Goal: Entertainment & Leisure: Browse casually

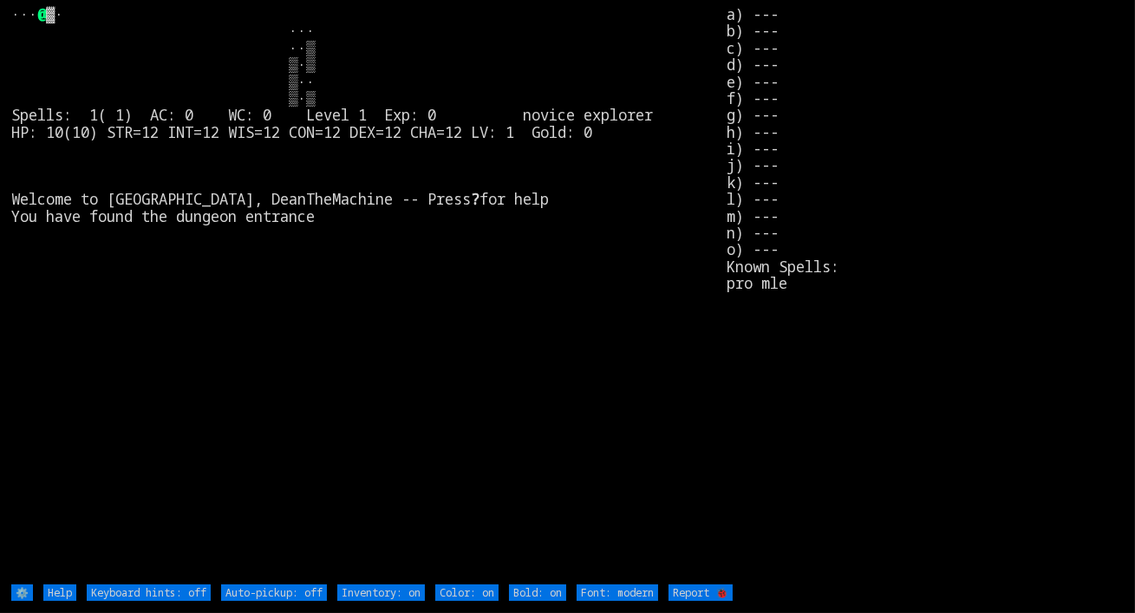
type off "Auto-pickup: on"
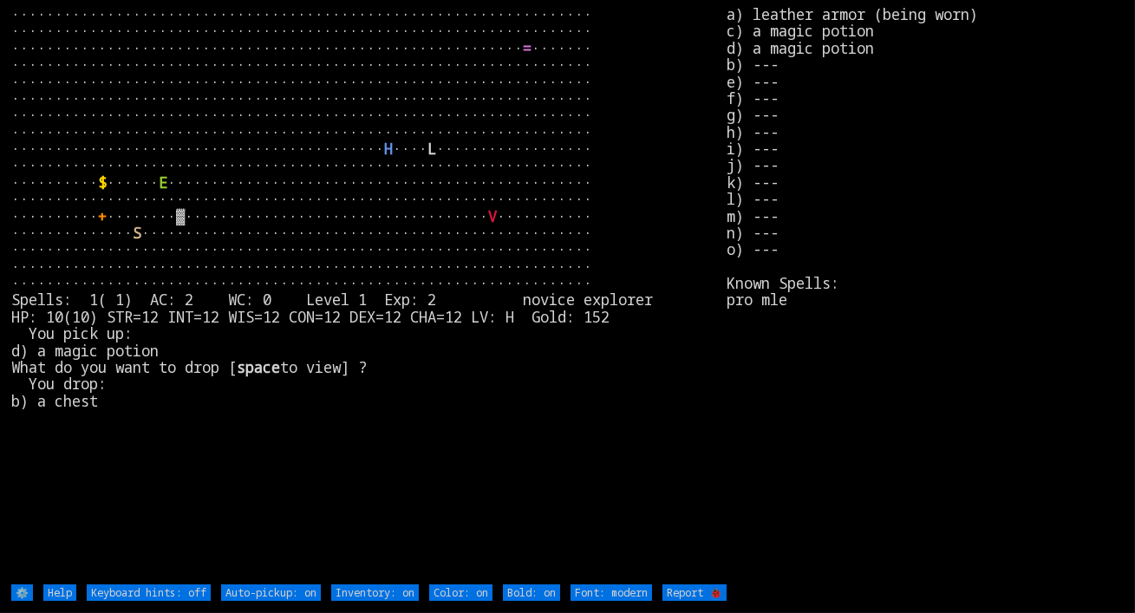
type off "Auto-pickup: off"
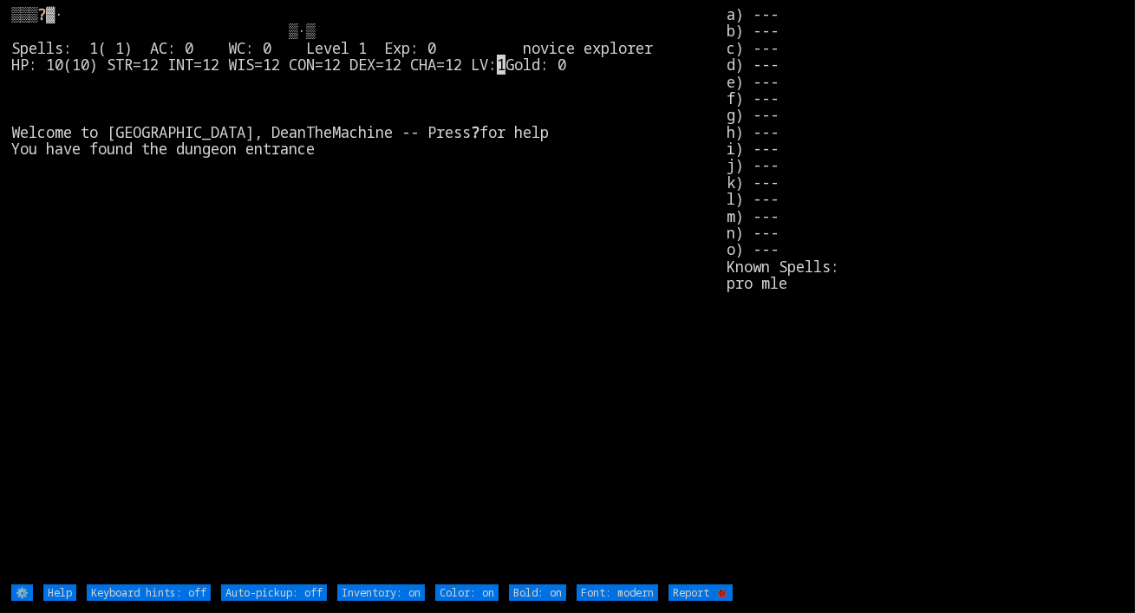
type off "Auto-pickup: on"
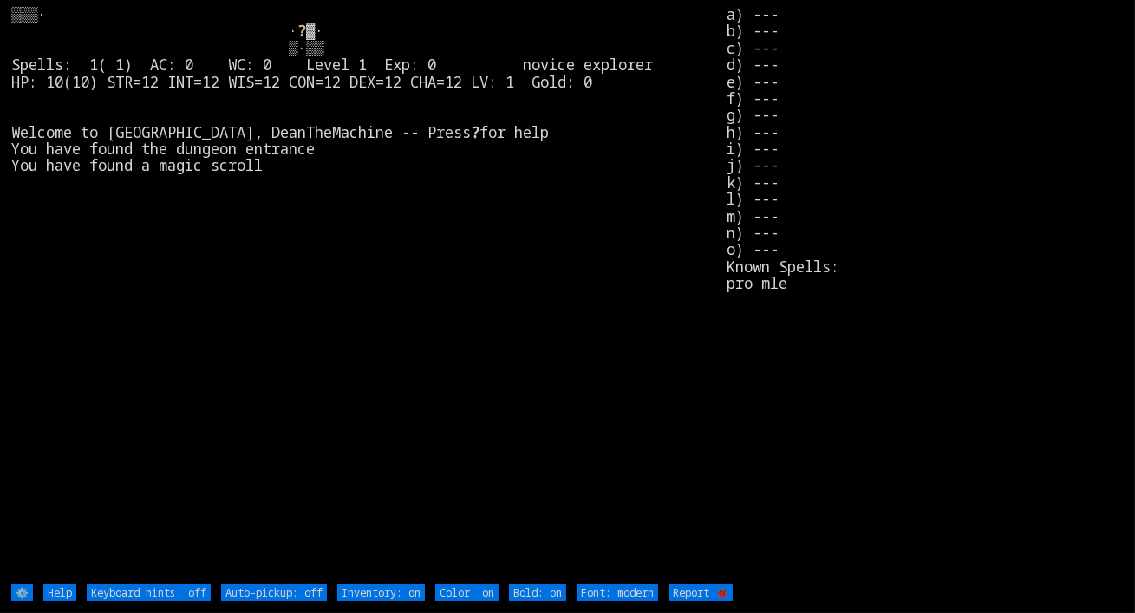
type off "Auto-pickup: on"
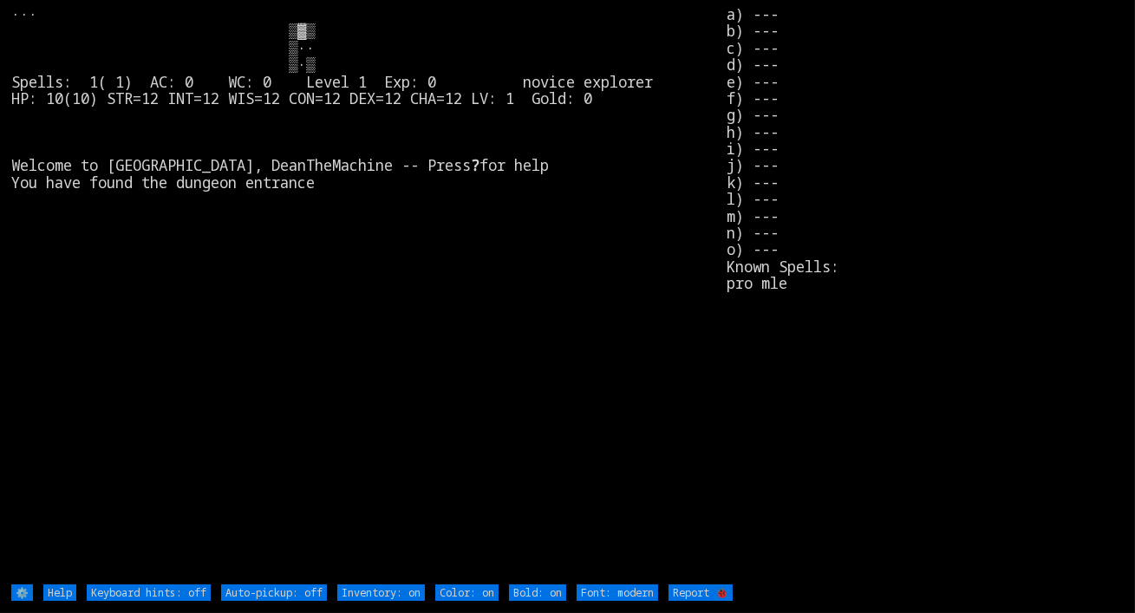
type off "Auto-pickup: on"
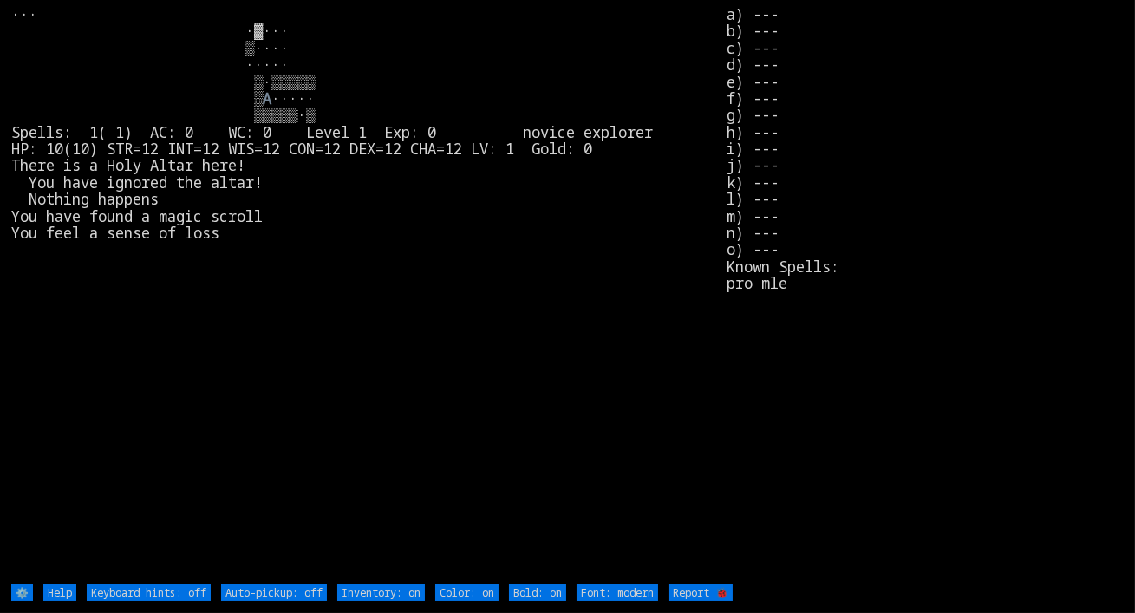
type off "Auto-pickup: on"
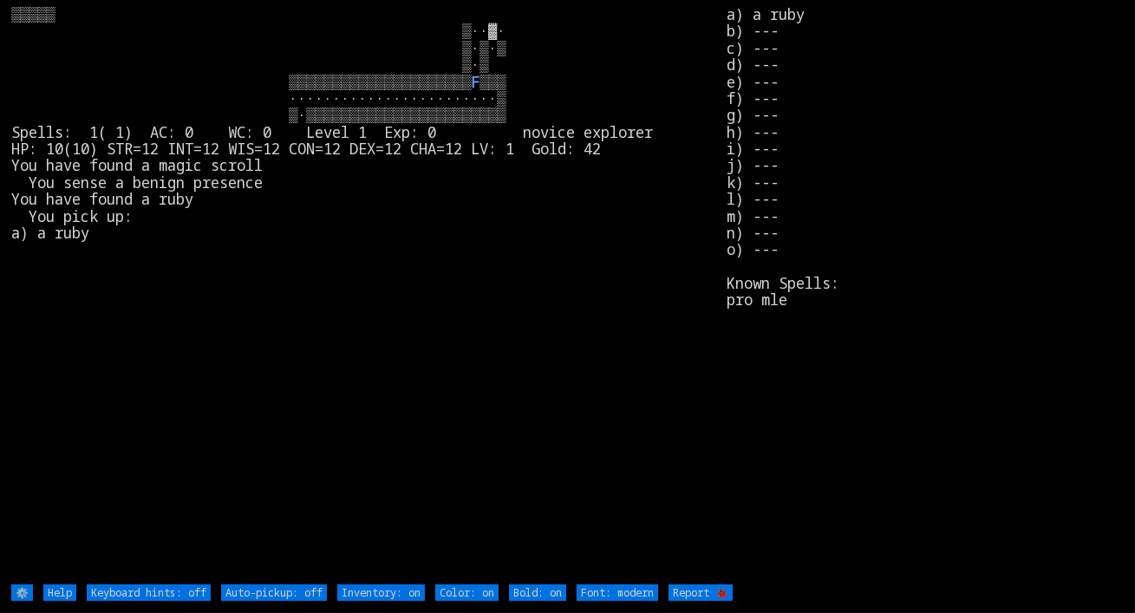
type off "Auto-pickup: on"
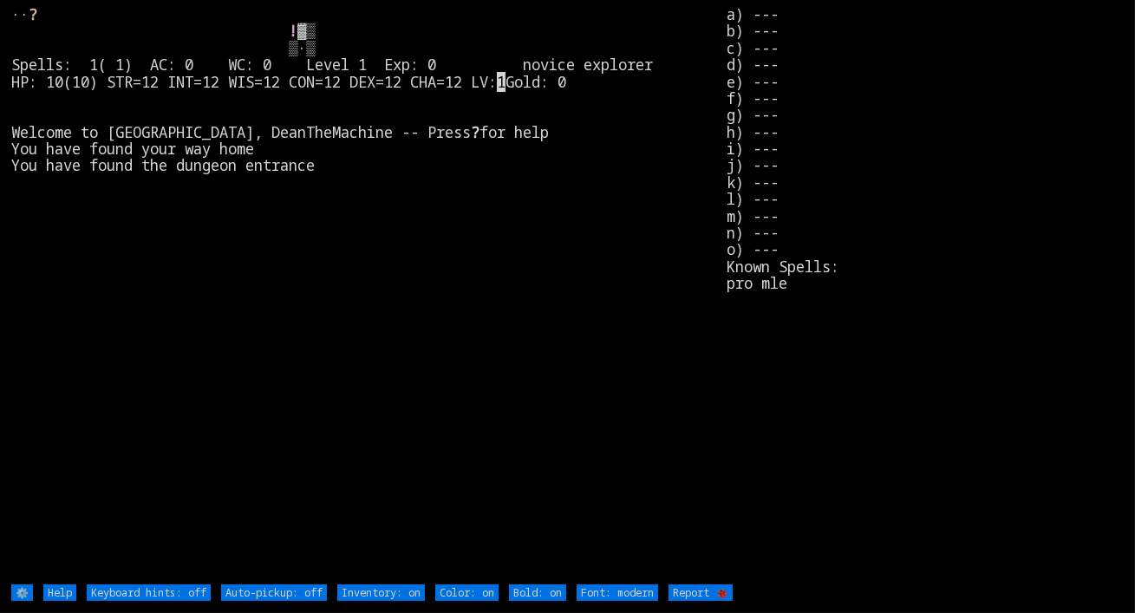
type off "Auto-pickup: on"
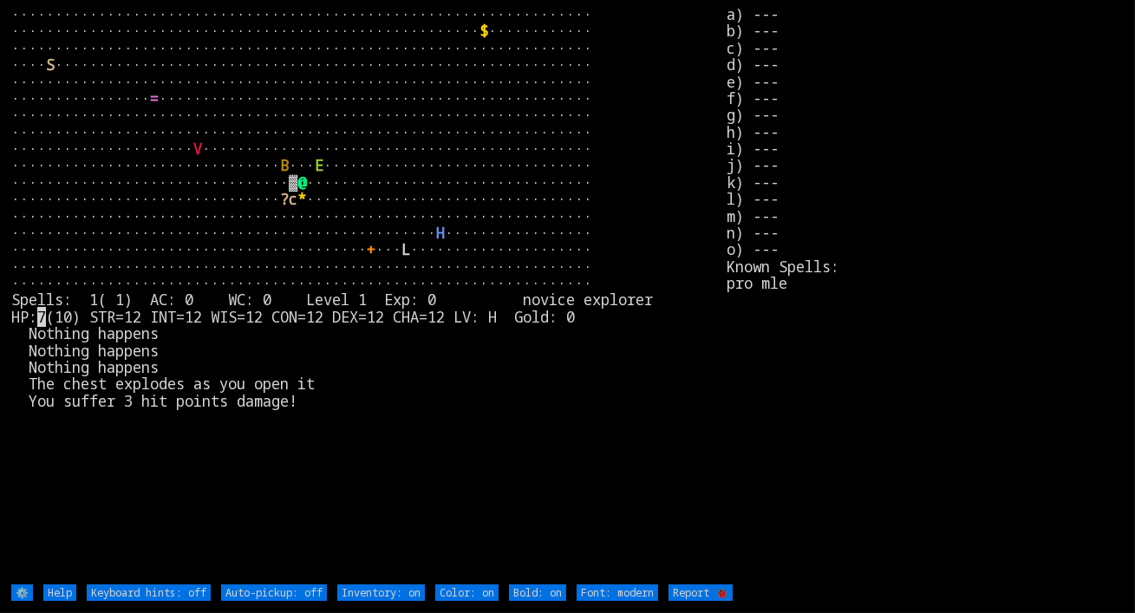
type off "Auto-pickup: on"
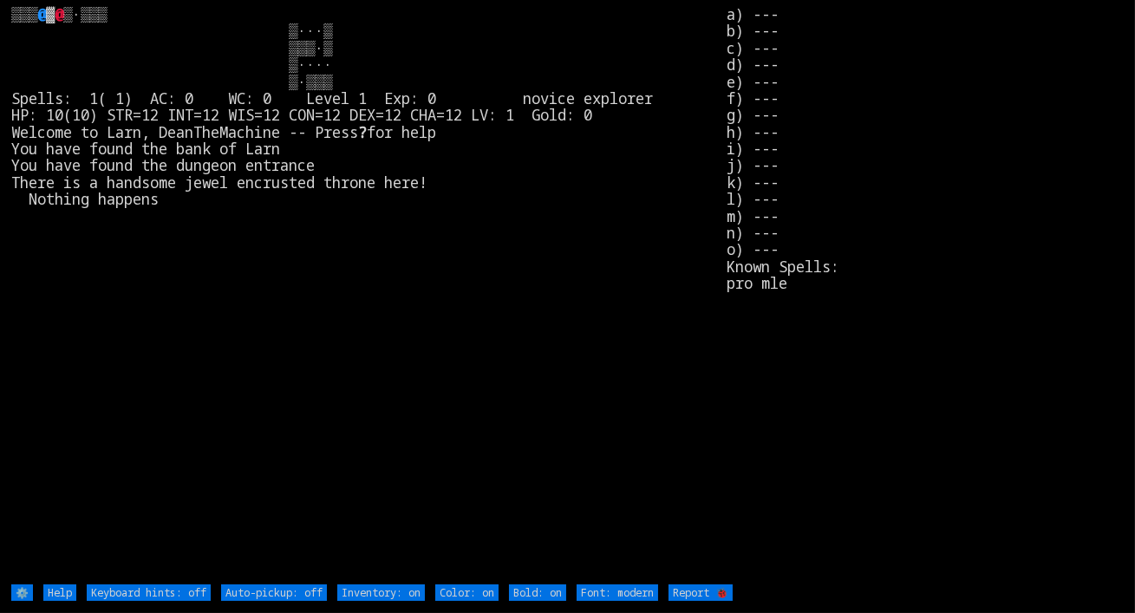
type off "Auto-pickup: on"
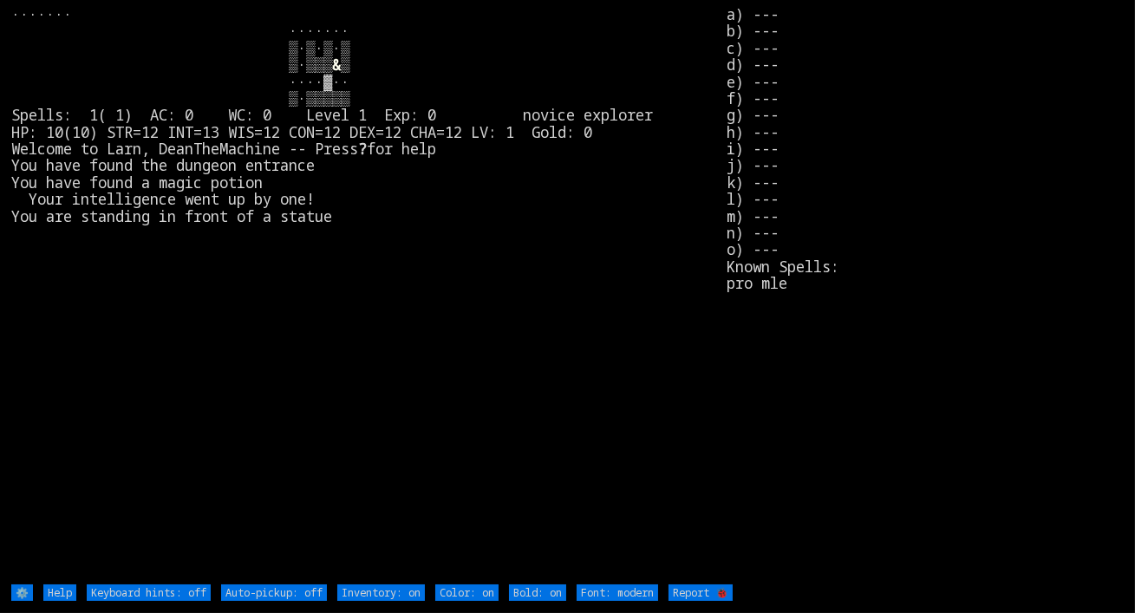
type off "Auto-pickup: on"
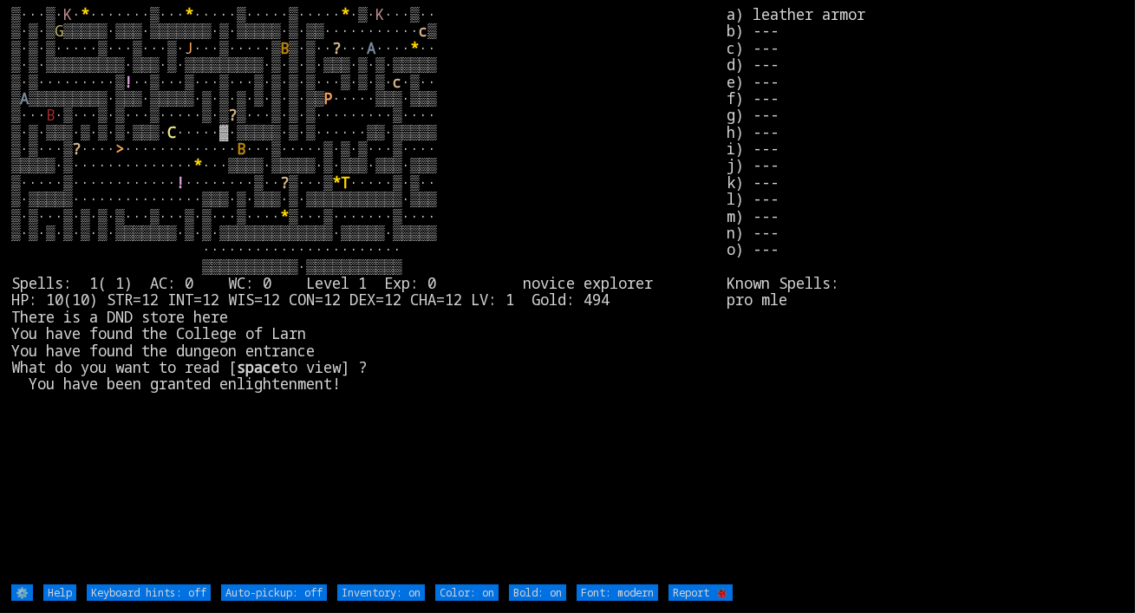
type off "Auto-pickup: on"
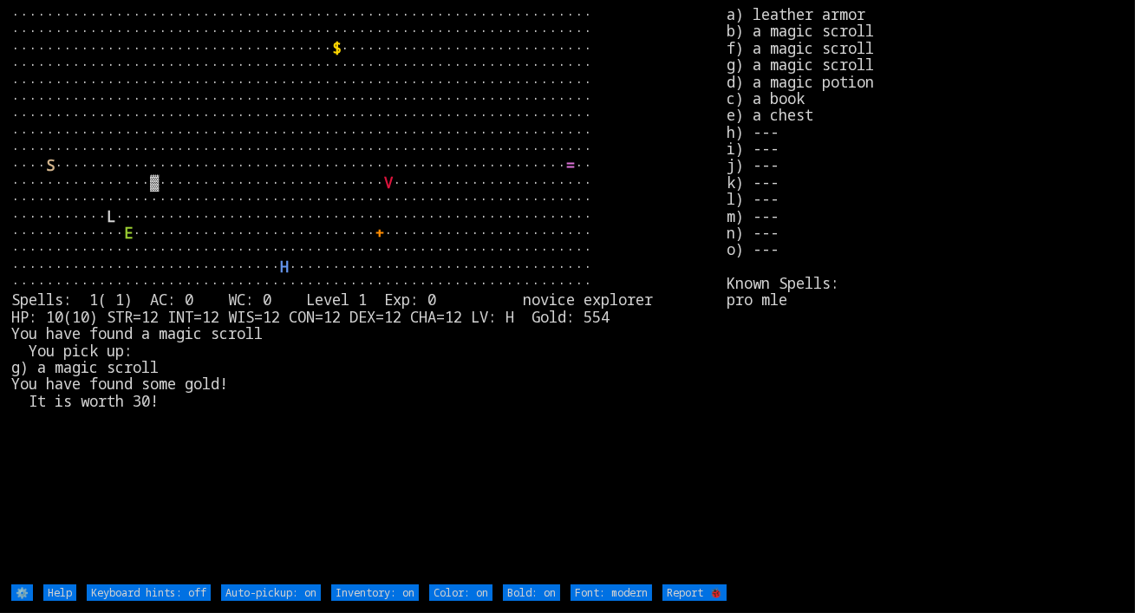
type off "Auto-pickup: off"
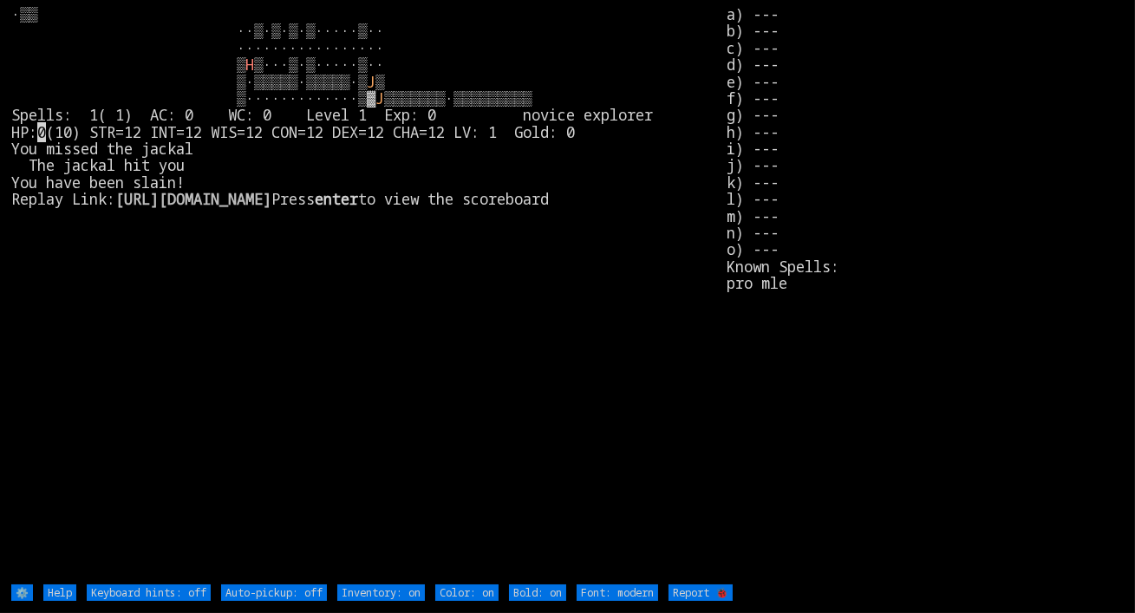
click at [265, 209] on link "[URL][DOMAIN_NAME]" at bounding box center [193, 199] width 156 height 20
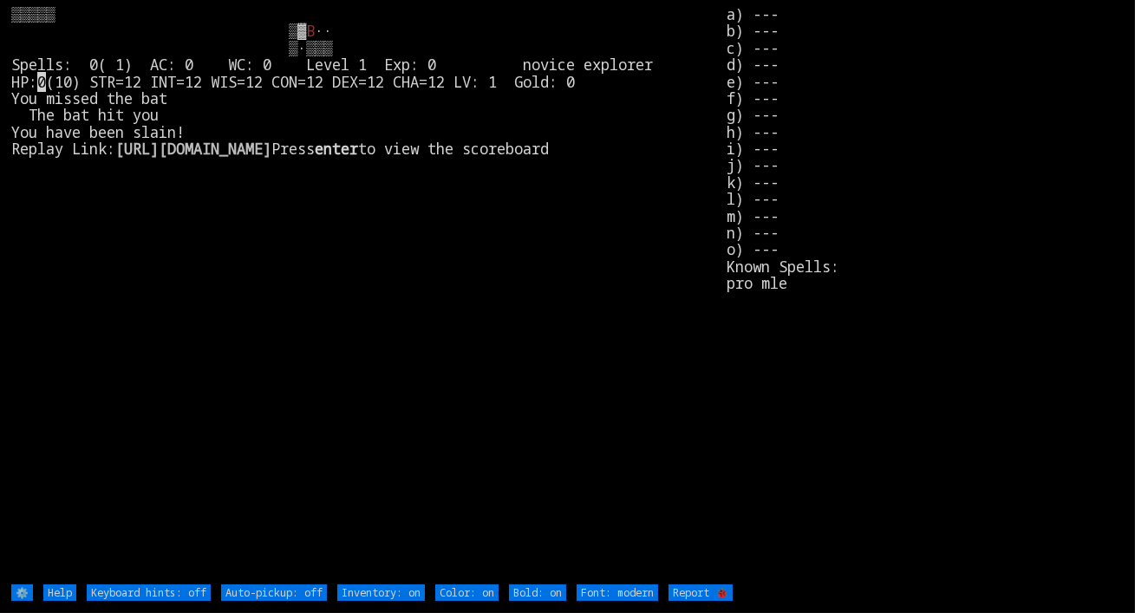
click at [200, 303] on larn "B ·· ▒·▒▒▒ Spells: 0( 1) AC: 0 WC: 0 Level 1 Exp: 0 novice explorer HP: 0 (10) …" at bounding box center [369, 294] width 716 height 577
